Goal: Navigation & Orientation: Find specific page/section

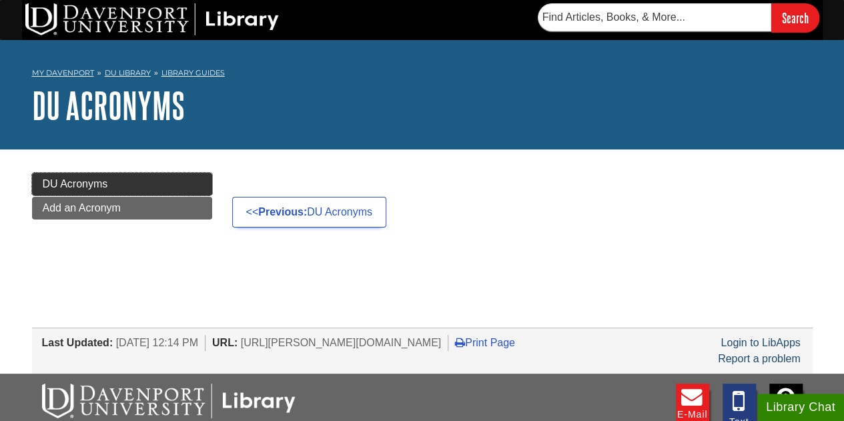
click at [111, 182] on link "DU Acronyms" at bounding box center [122, 184] width 180 height 23
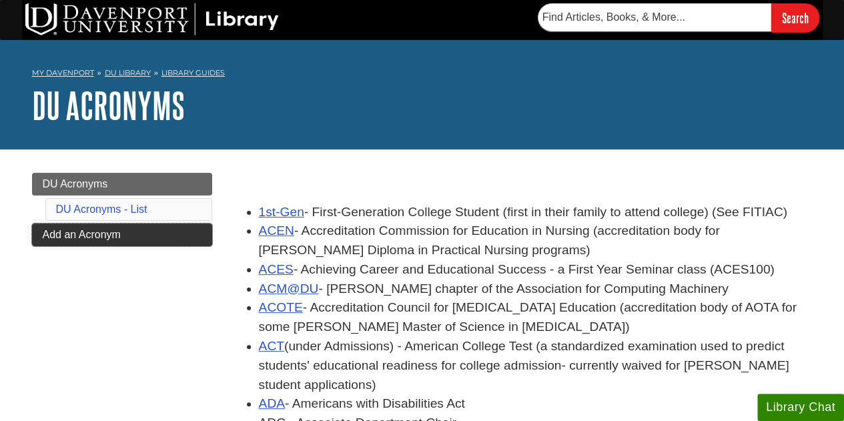
click at [121, 226] on link "Add an Acronym" at bounding box center [122, 234] width 180 height 23
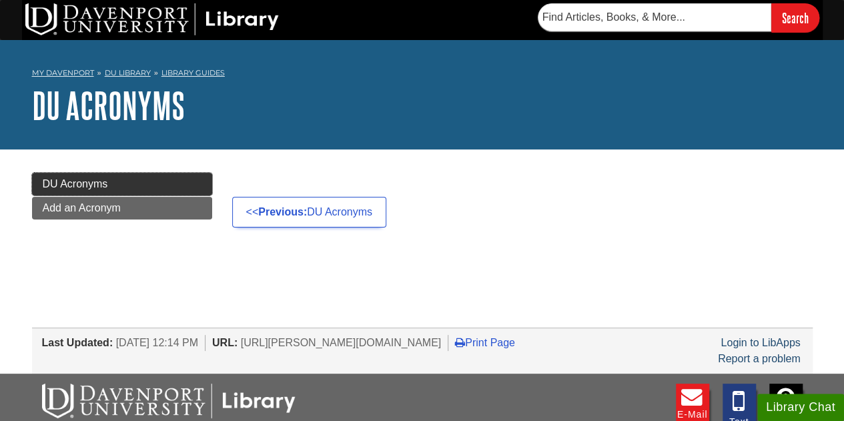
click at [75, 187] on span "DU Acronyms" at bounding box center [75, 183] width 65 height 11
